Goal: Transaction & Acquisition: Purchase product/service

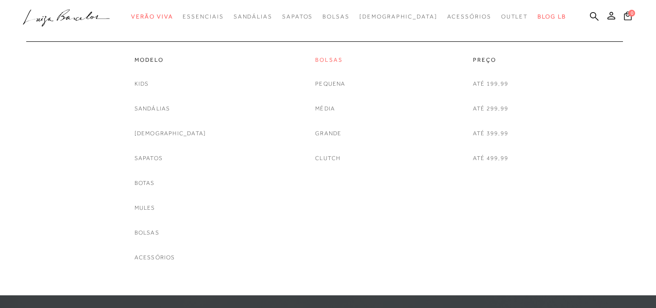
click at [330, 60] on link "Bolsas" at bounding box center [330, 60] width 30 height 8
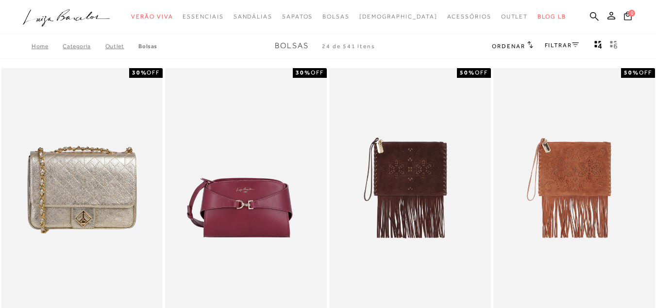
click at [505, 46] on span "Ordenar" at bounding box center [508, 46] width 33 height 7
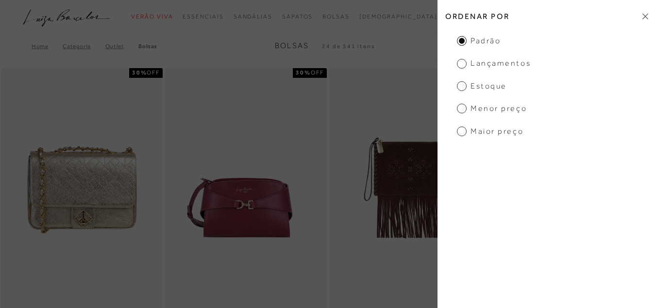
click at [483, 106] on span "Menor preço" at bounding box center [492, 108] width 70 height 11
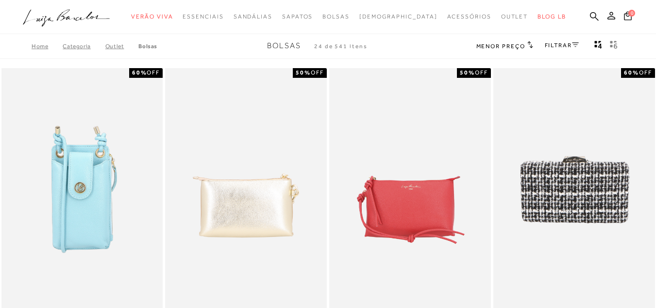
click at [572, 44] on link "FILTRAR" at bounding box center [562, 45] width 34 height 7
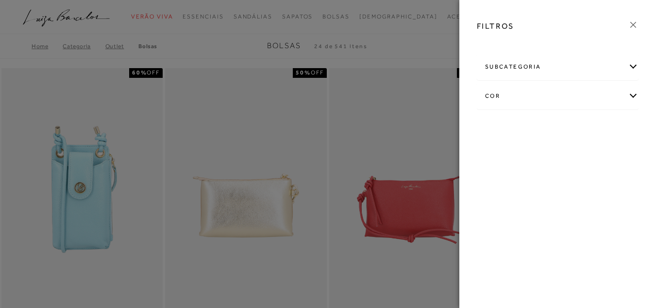
click at [519, 66] on div "subcategoria" at bounding box center [558, 67] width 161 height 26
click at [521, 119] on div "cor" at bounding box center [558, 122] width 161 height 26
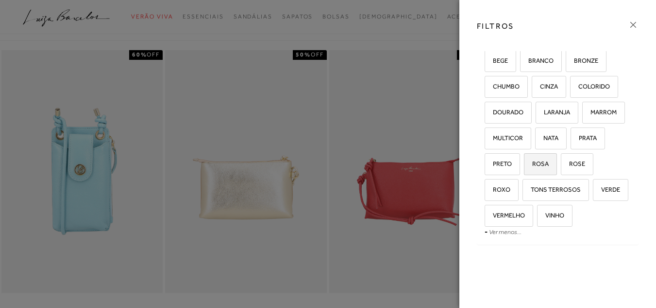
scroll to position [49, 0]
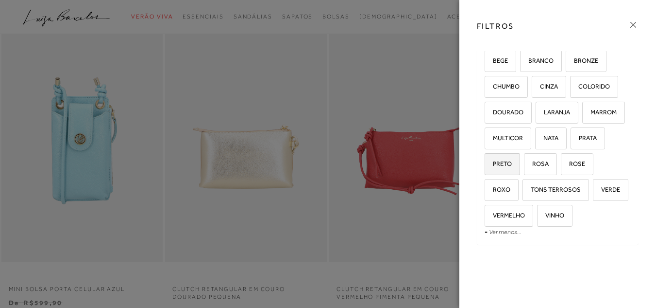
click at [504, 158] on label "PRETO" at bounding box center [502, 164] width 34 height 21
click at [493, 160] on input "PRETO" at bounding box center [488, 165] width 10 height 10
checkbox input "true"
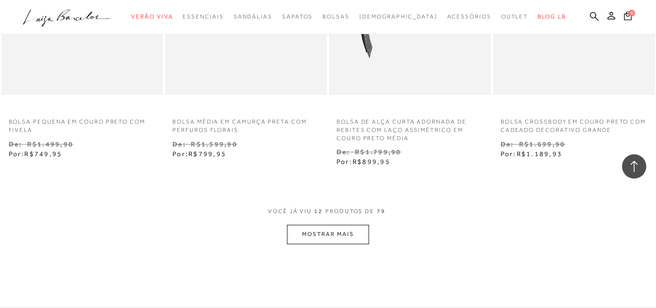
scroll to position [972, 0]
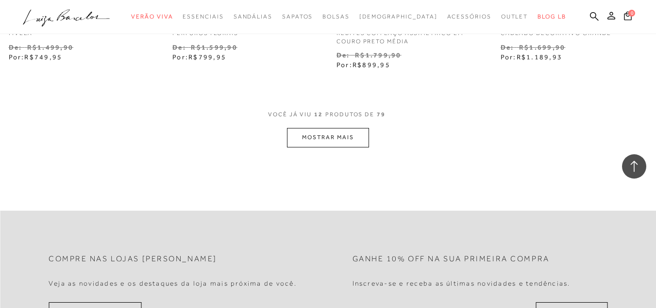
click at [352, 138] on button "MOSTRAR MAIS" at bounding box center [328, 137] width 82 height 19
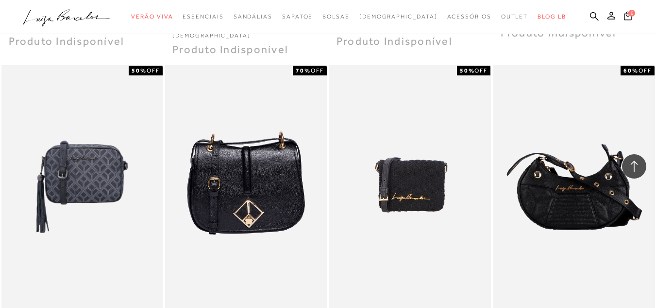
scroll to position [1603, 0]
